Goal: Task Accomplishment & Management: Complete application form

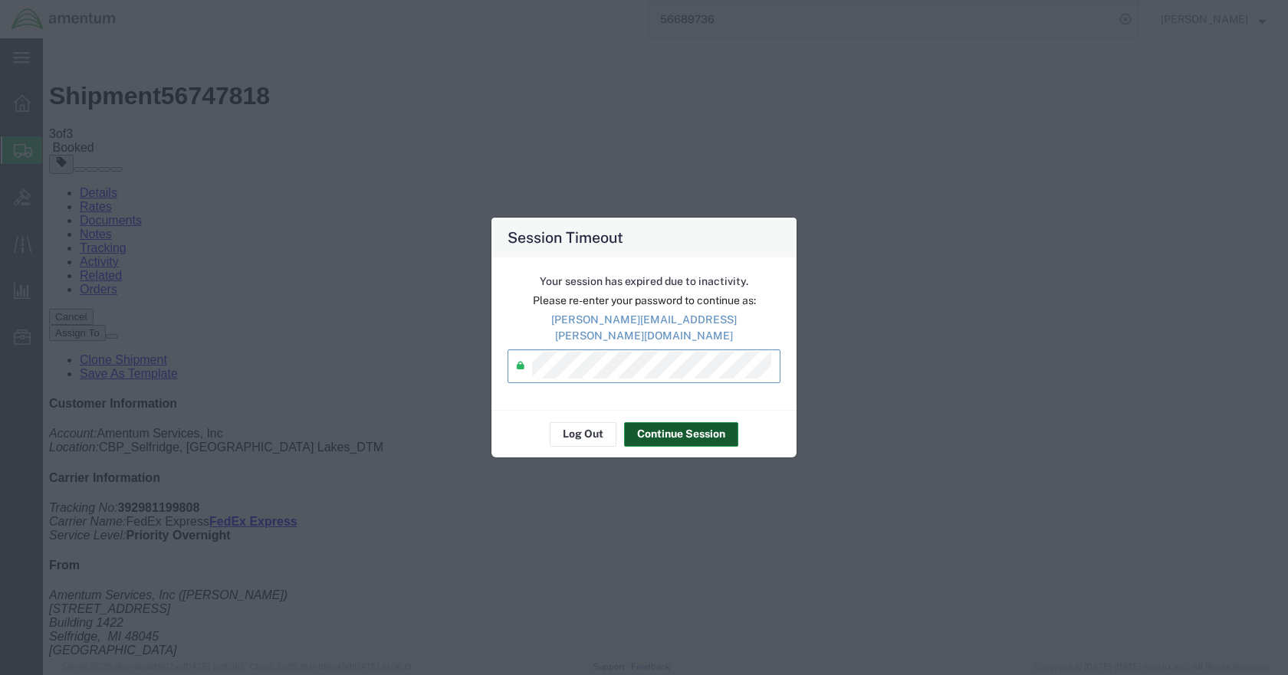
drag, startPoint x: 0, startPoint y: 0, endPoint x: 658, endPoint y: 425, distance: 783.4
click at [660, 424] on button "Continue Session" at bounding box center [681, 434] width 114 height 25
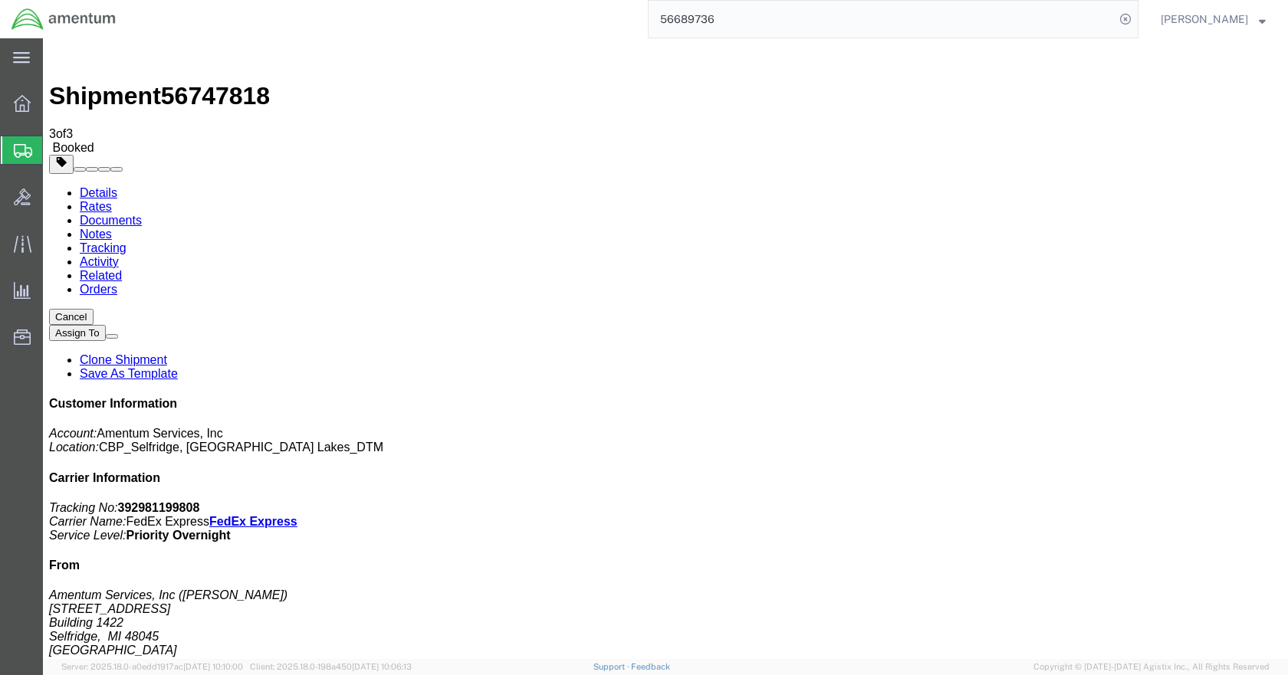
click at [0, 0] on span "Create Shipment" at bounding box center [0, 0] width 0 height 0
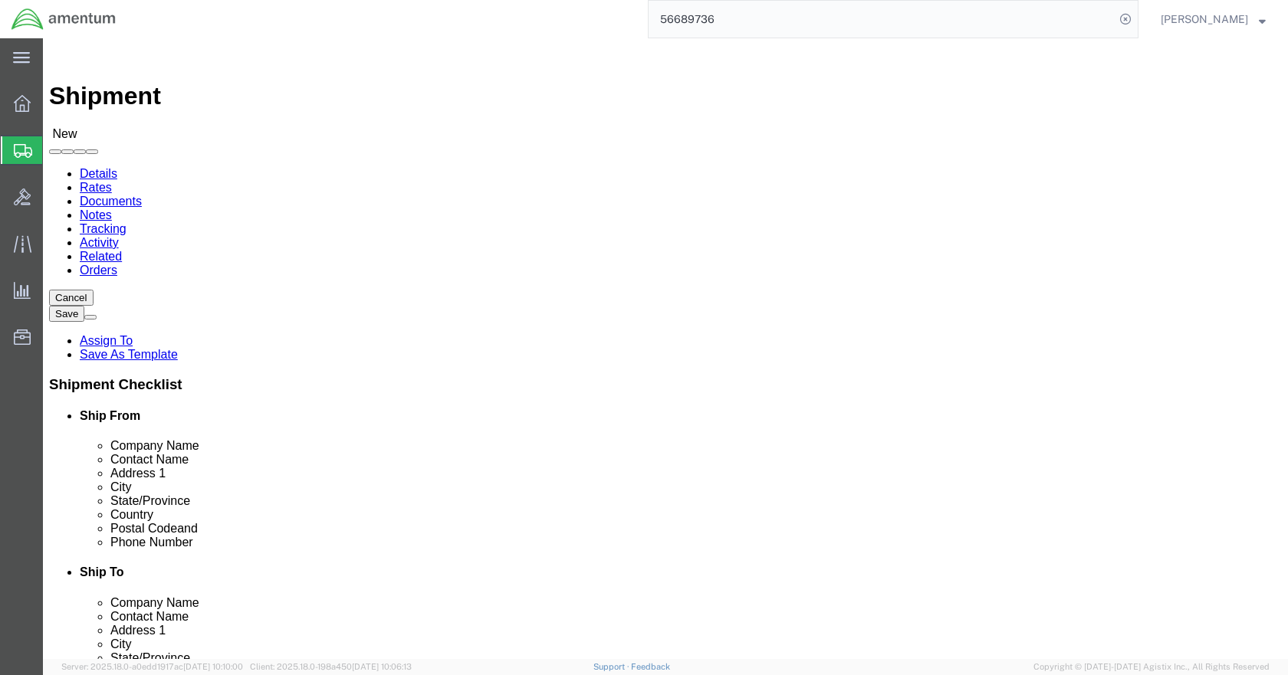
click input "text"
type input "[PERSON_NAME]"
click p "- Amentum Services, Inc - ([PERSON_NAME]) [STREET_ADDRESS]"
select select "MI"
type input "[PERSON_NAME]"
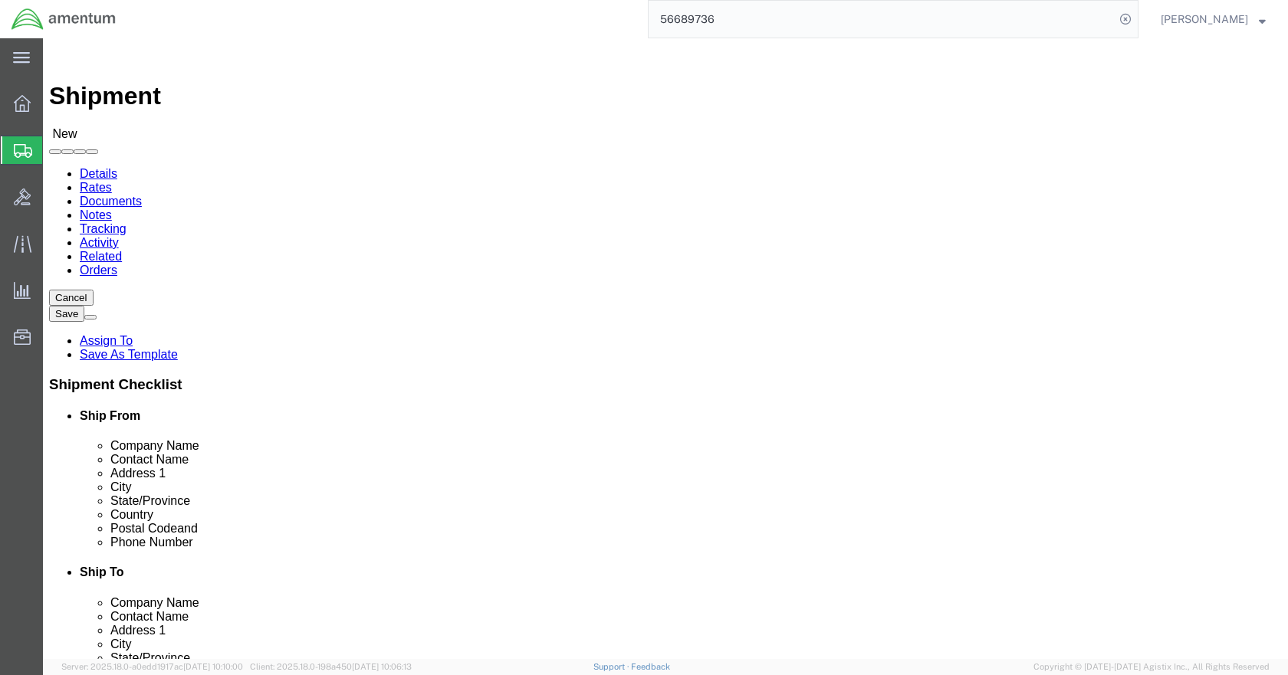
click input "text"
type input "5869542217"
click input "text"
type input "NICH"
click p "- Amentum Services, Inc. - ([PERSON_NAME]) [STREET_ADDRESS]"
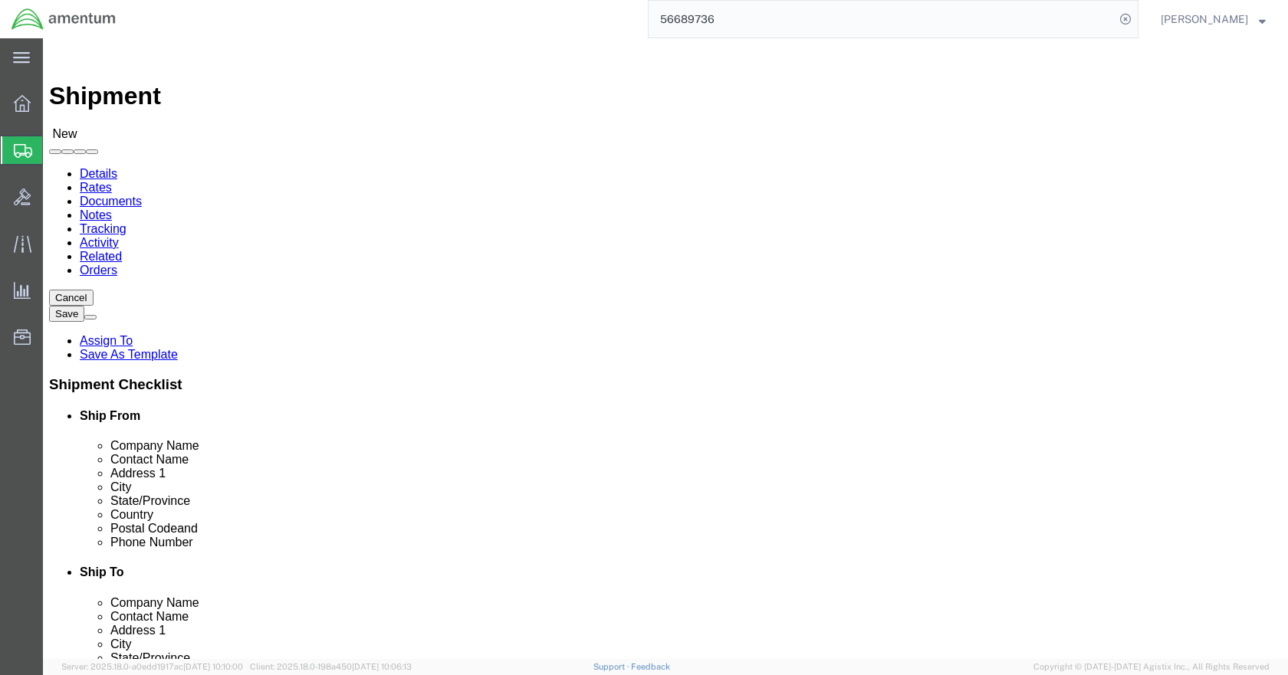
select select "FL"
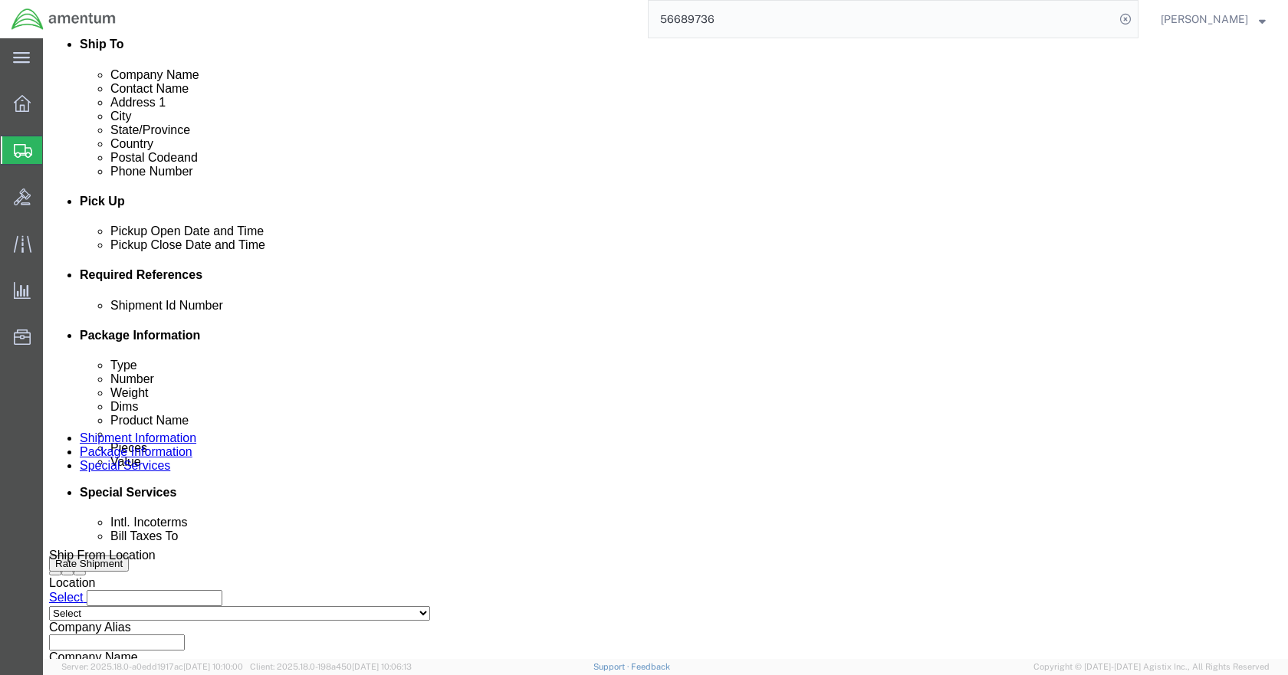
scroll to position [536, 0]
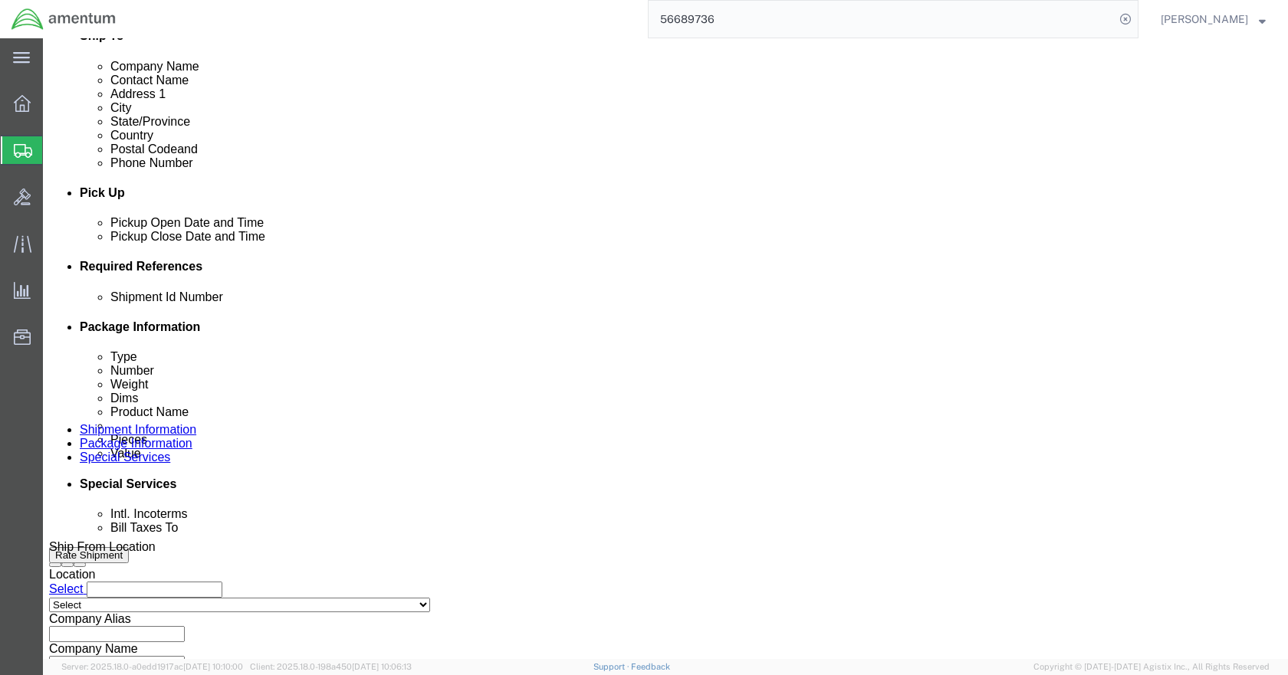
type input "[PERSON_NAME]"
click button "Add reference"
click input "text"
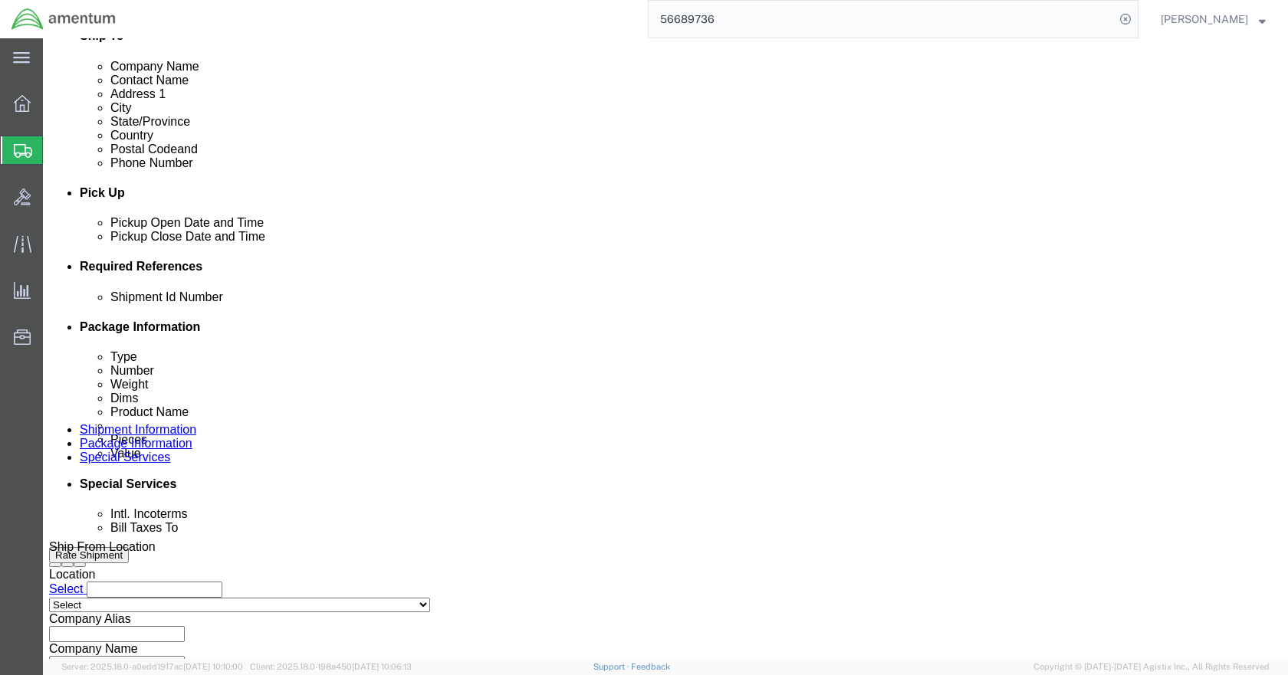
type input "2"
type input "GOGGLES"
type input "CBP"
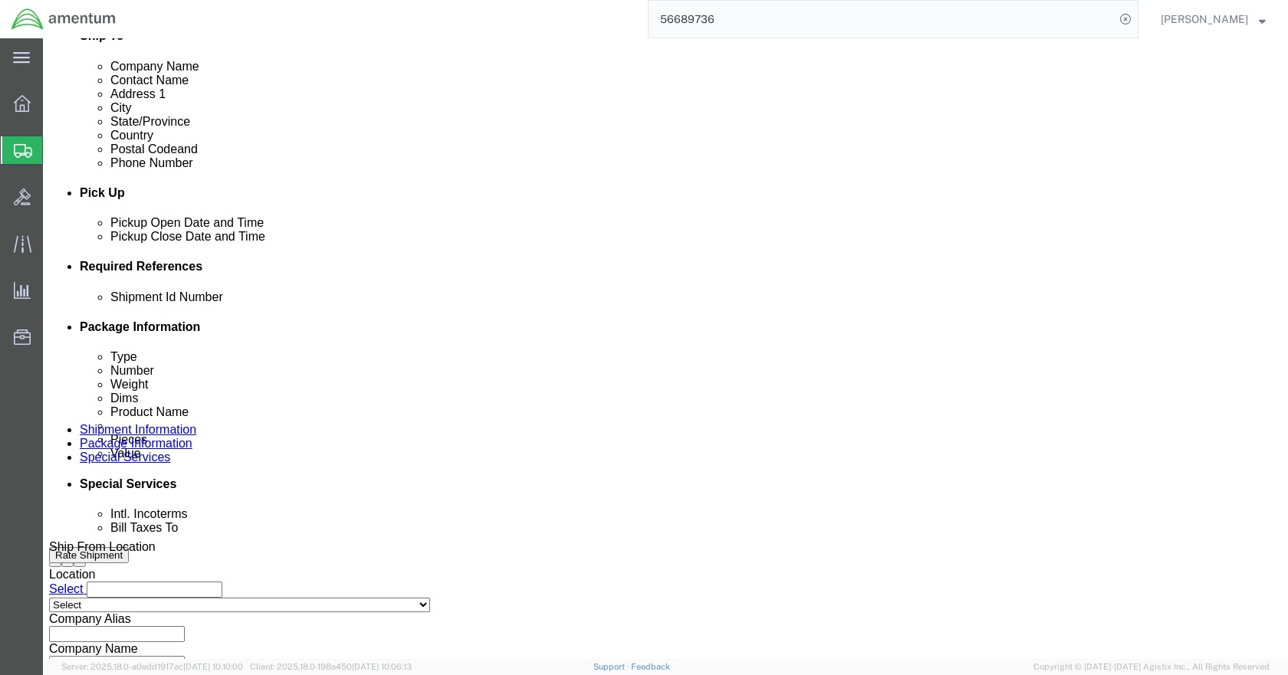
type input "6118.03.03.2219.00.DTM.0000"
click select "Select Account Type Activity ID Airline Appointment Number ASN Batch Request # …"
select select "CUSTREF"
click select "Select Account Type Activity ID Airline Appointment Number ASN Batch Request # …"
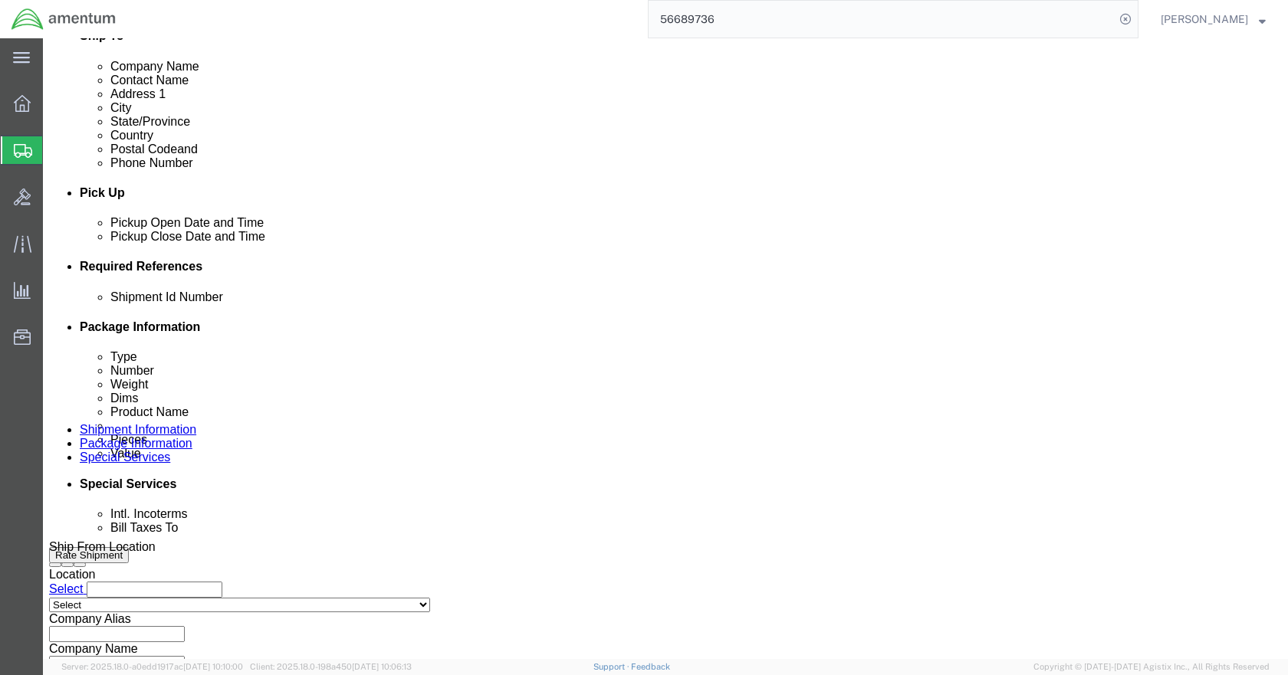
click select "Select Account Type Activity ID Airline Appointment Number ASN Batch Request # …"
select select "DEPT"
click select "Select Account Type Activity ID Airline Appointment Number ASN Batch Request # …"
select select "PROJNUM"
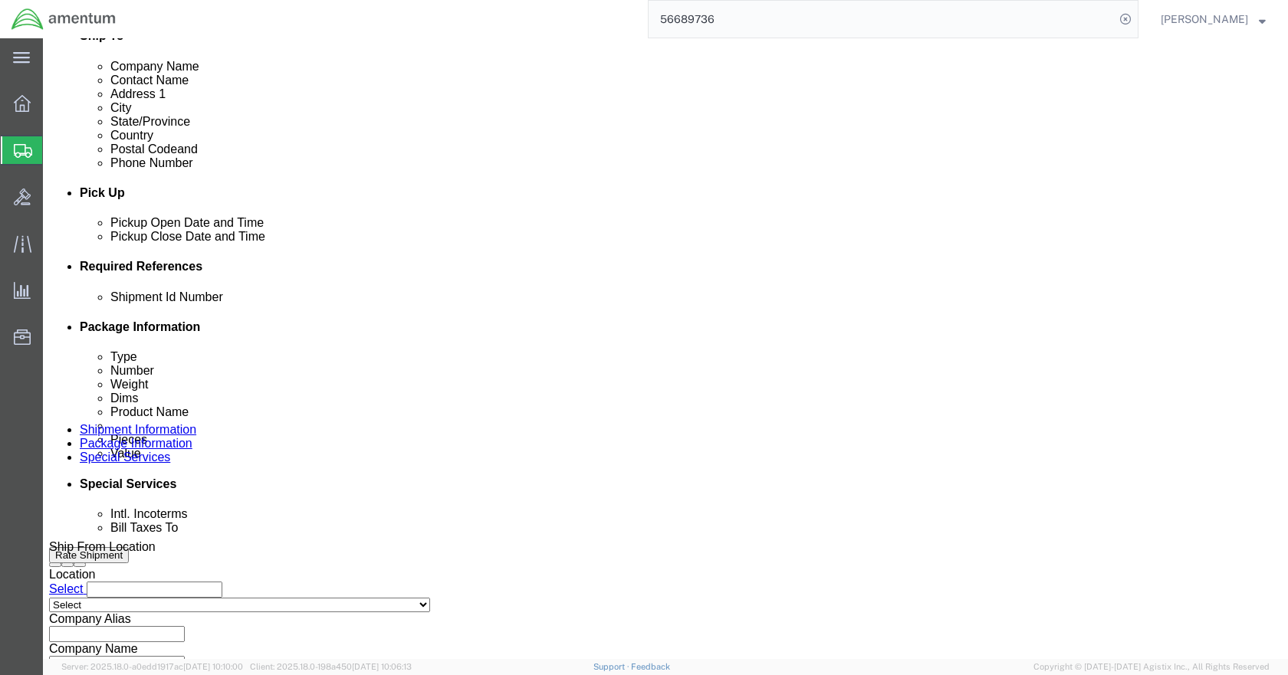
click select "Select Account Type Activity ID Airline Appointment Number ASN Batch Request # …"
click icon
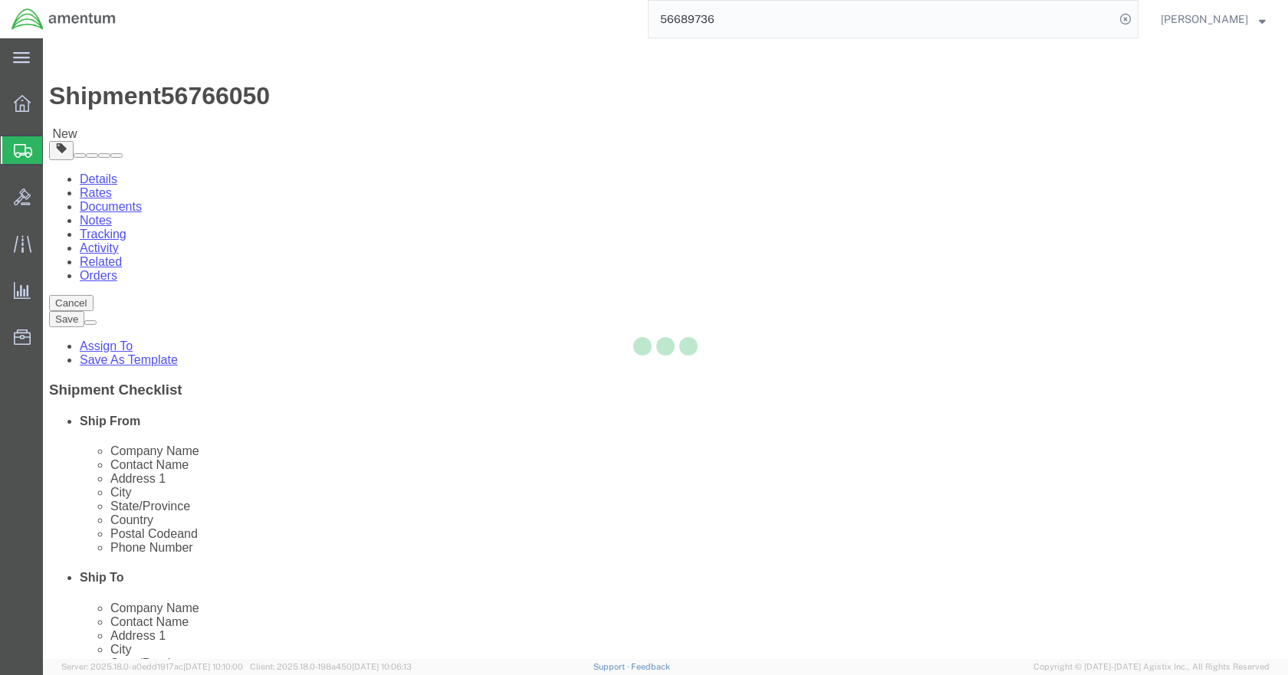
select select "CBOX"
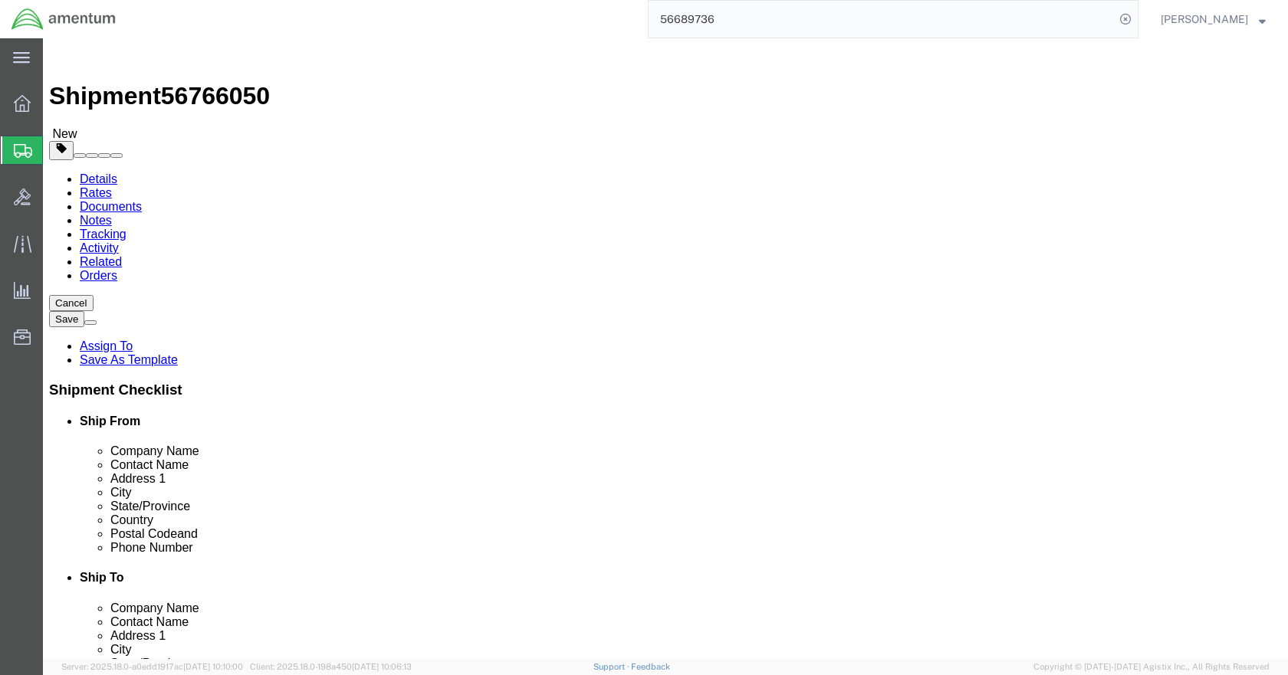
click input "text"
type input "14"
type input "18"
type input "12"
type input "7.5"
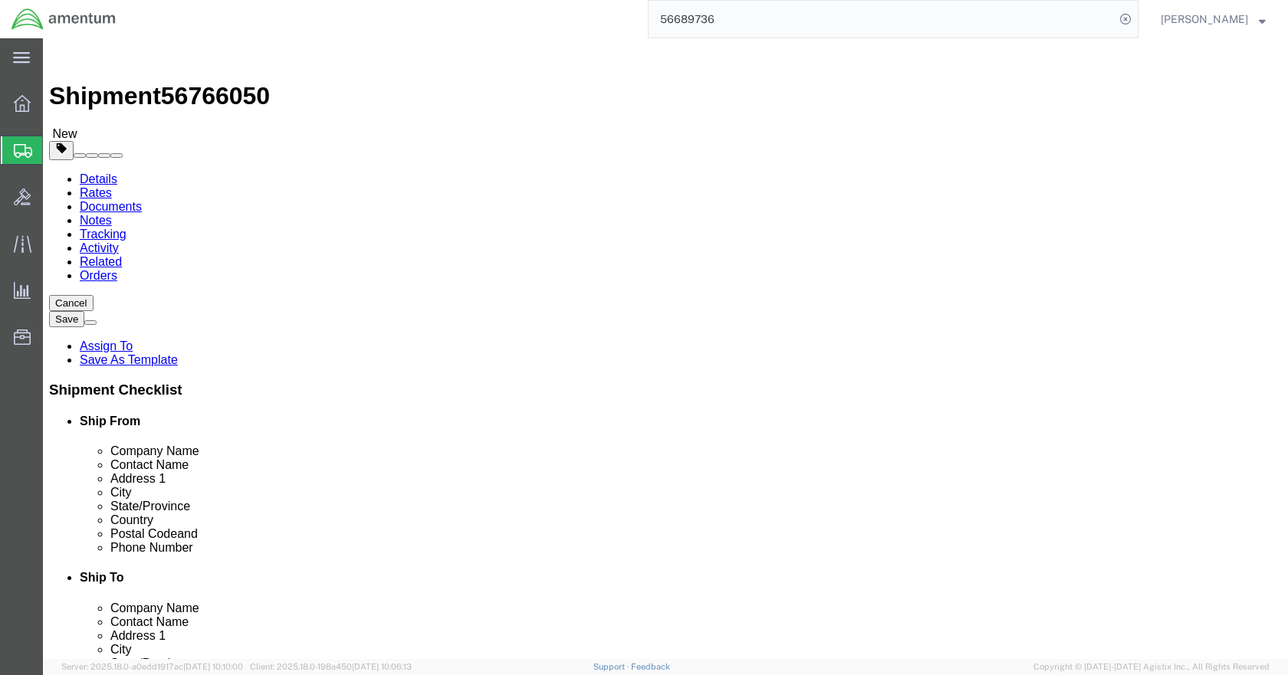
click link "Add Content"
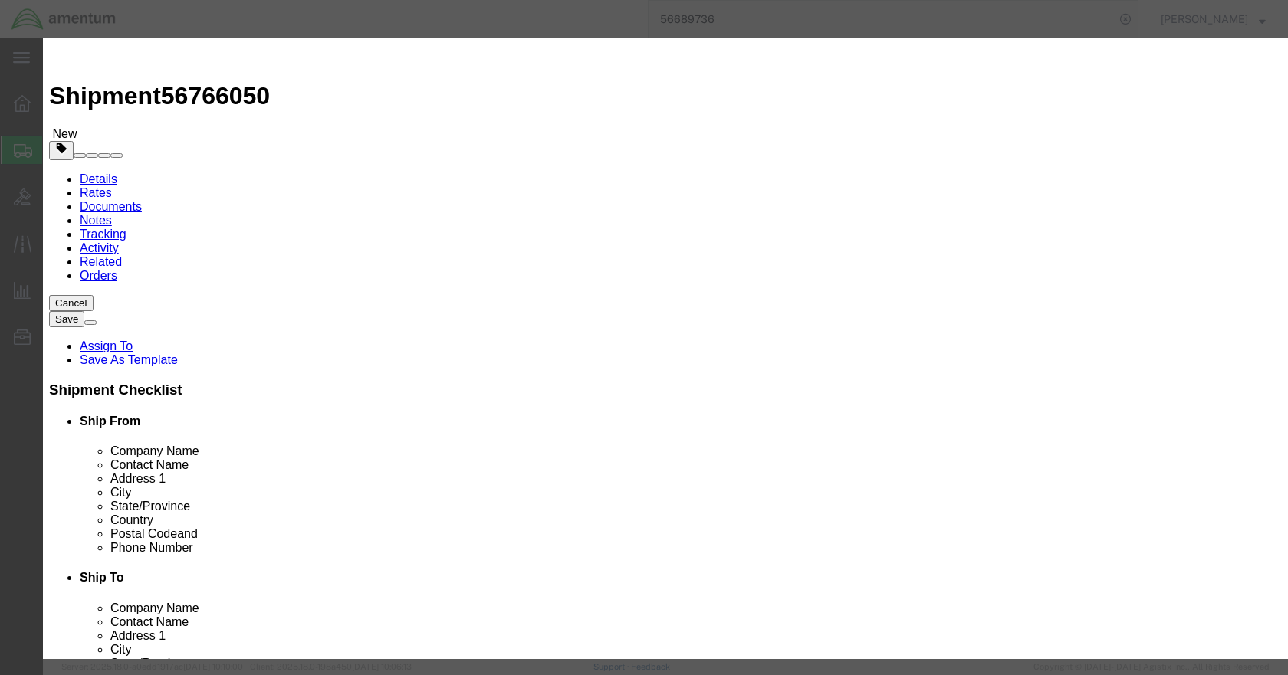
click input "text"
type input "GOGGLES"
click input "0"
type input "2"
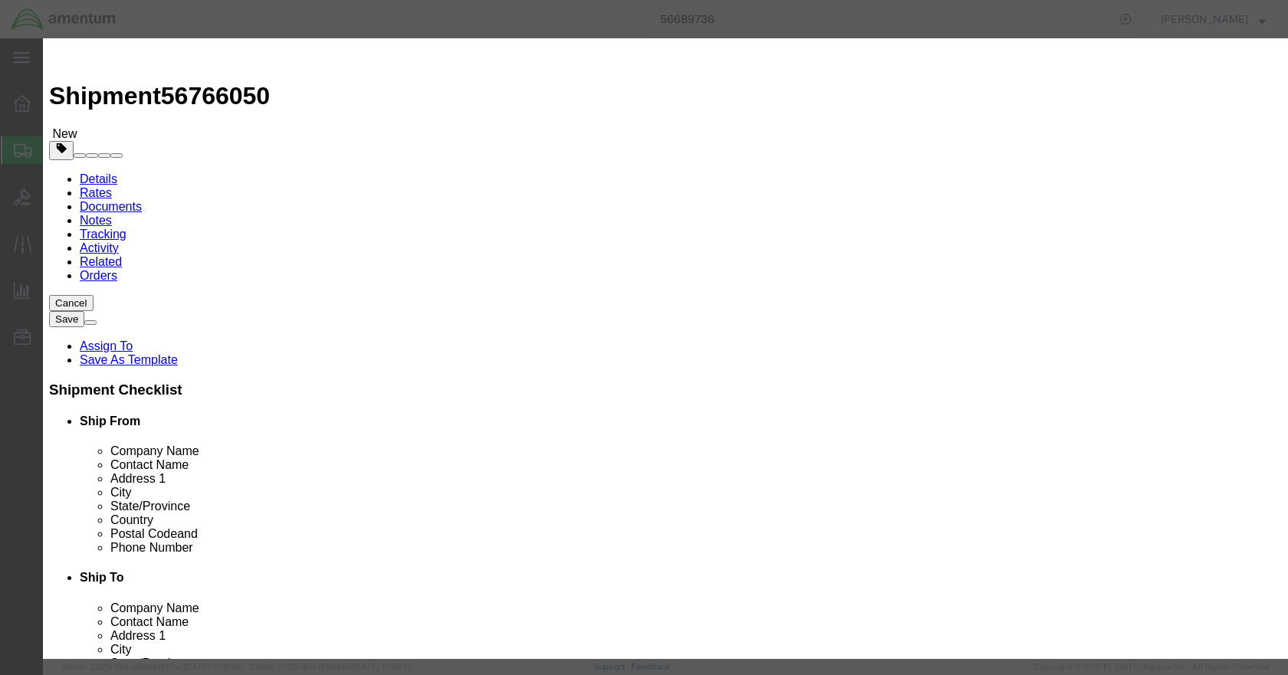
click input "text"
type input "20000"
select select "USD"
click button "Save & Close"
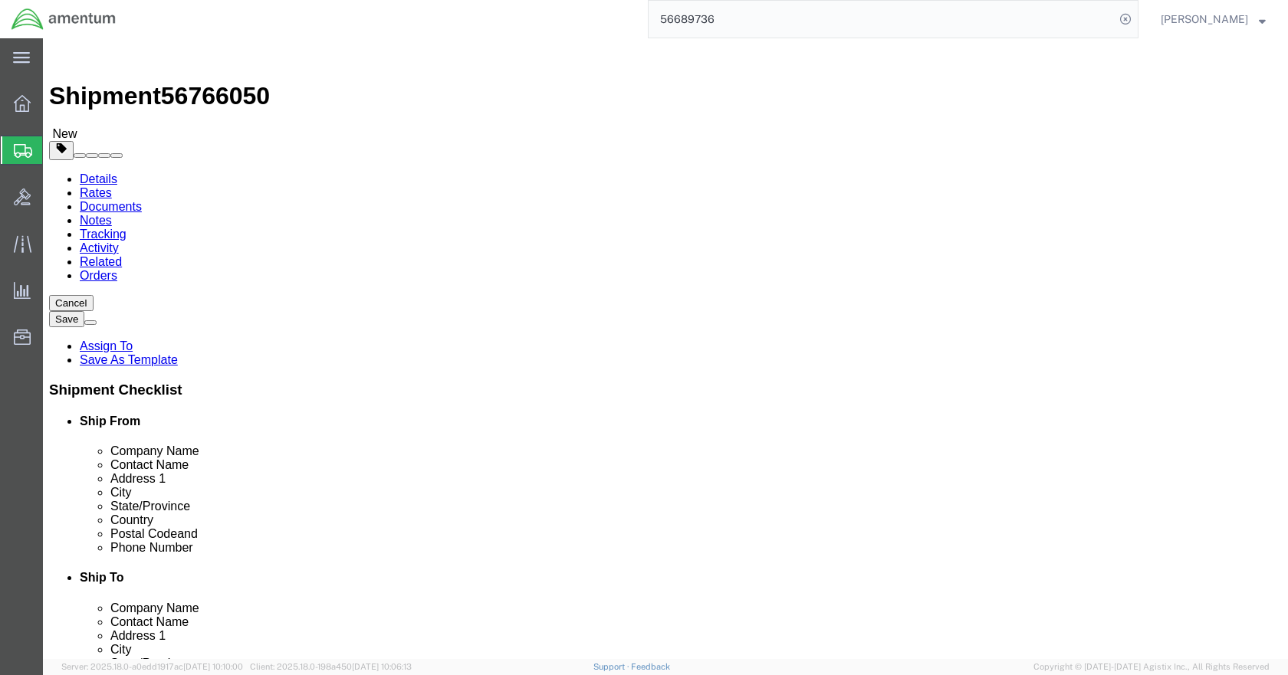
click icon
click button "Rate Shipment"
